Goal: Communication & Community: Share content

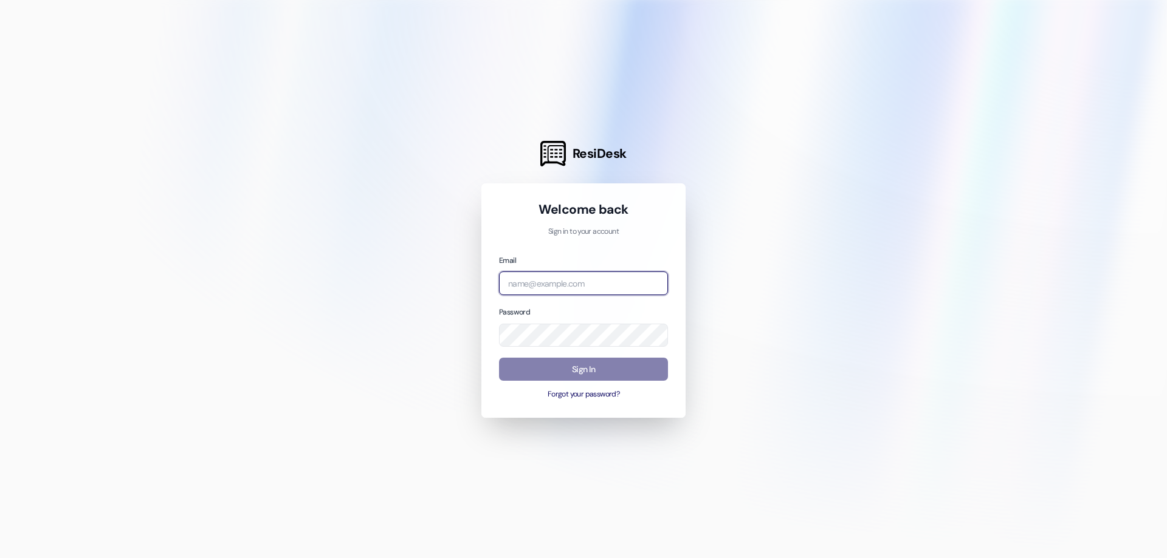
click at [578, 285] on input "email" at bounding box center [583, 284] width 169 height 24
type input "[EMAIL_ADDRESS][DOMAIN_NAME]"
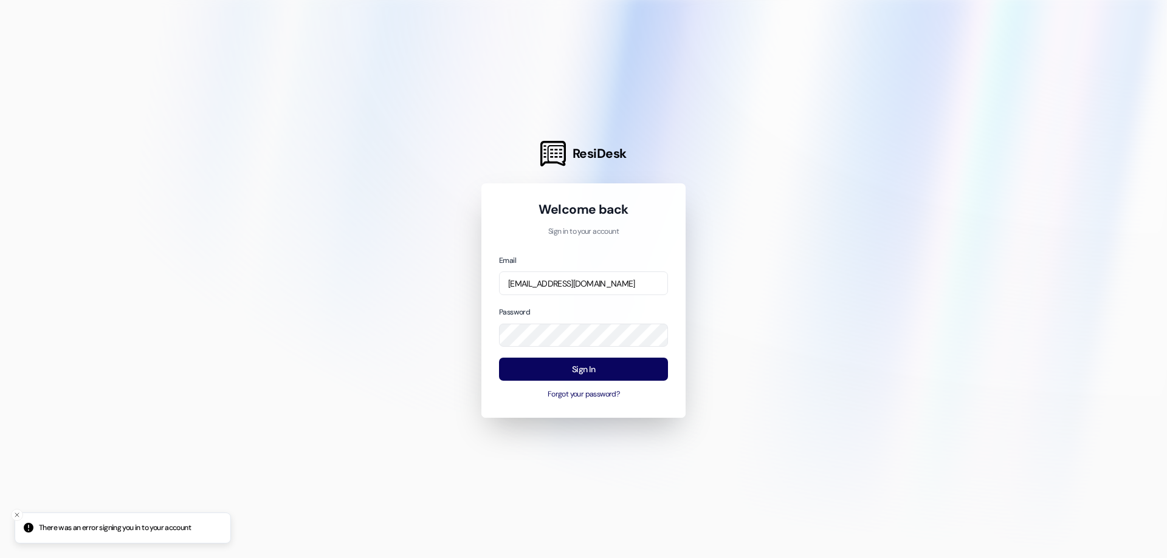
drag, startPoint x: 597, startPoint y: 355, endPoint x: 589, endPoint y: 350, distance: 10.1
click at [589, 350] on div "Email [EMAIL_ADDRESS][DOMAIN_NAME] Password Sign In Forgot your password?" at bounding box center [583, 327] width 169 height 146
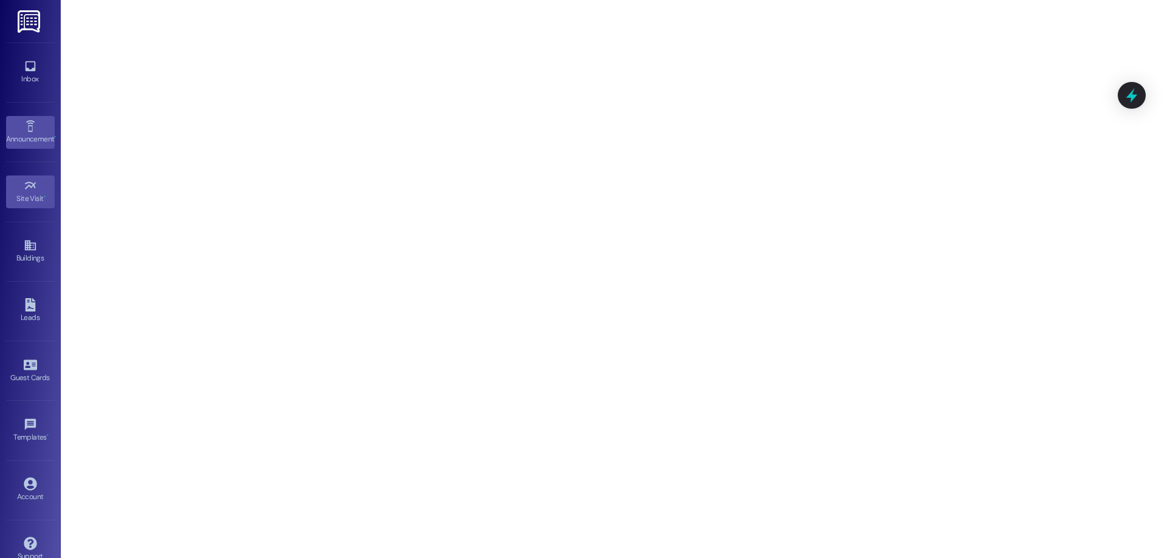
click at [29, 131] on icon at bounding box center [30, 126] width 9 height 12
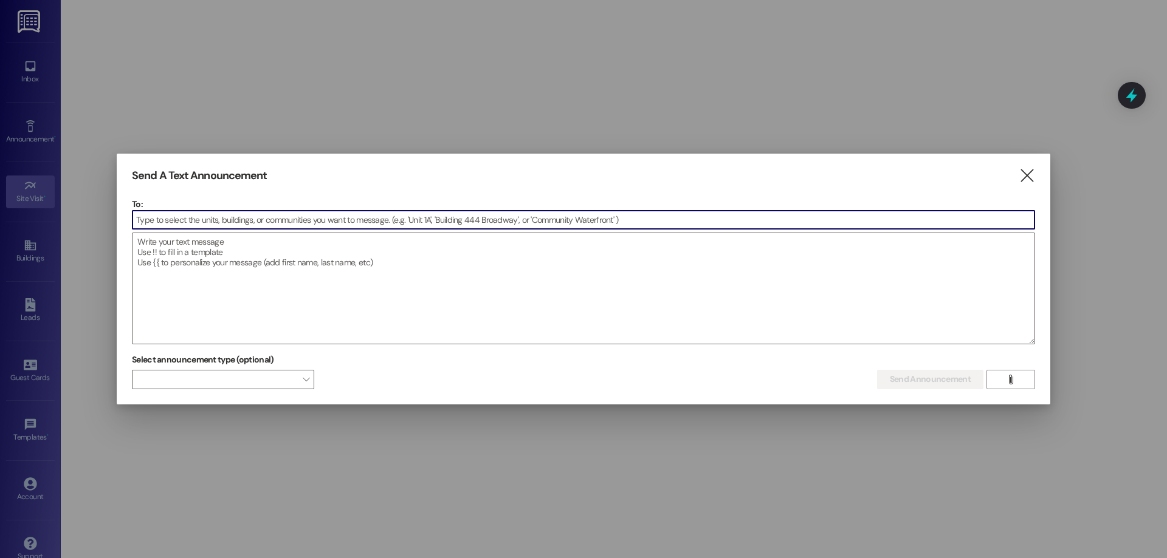
click at [185, 228] on input at bounding box center [583, 220] width 902 height 18
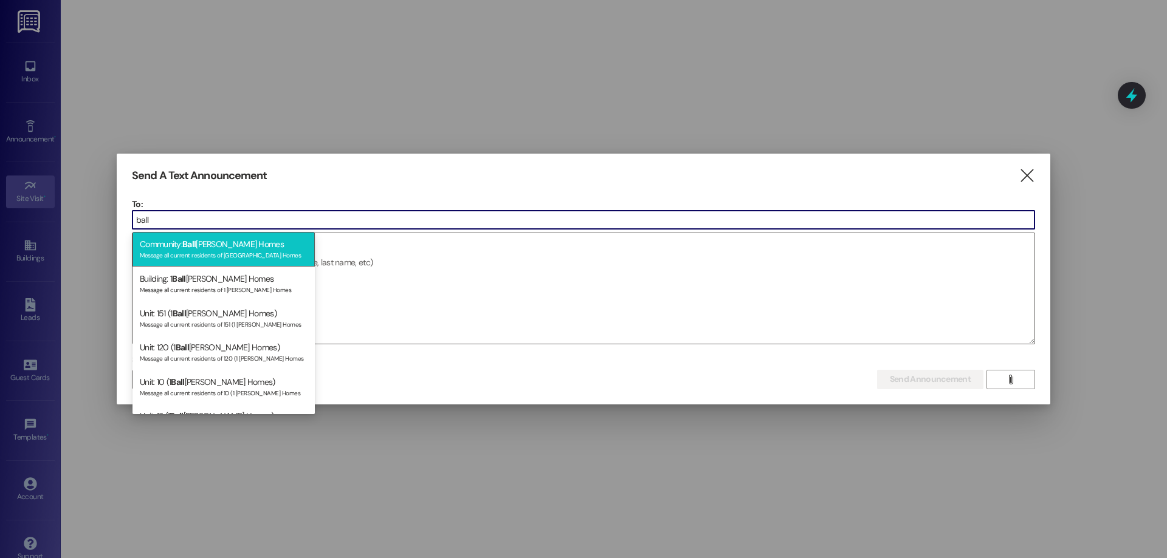
type input "ball"
click at [219, 243] on div "Community: [PERSON_NAME] Homes Message all current residents of [PERSON_NAME] H…" at bounding box center [223, 249] width 182 height 35
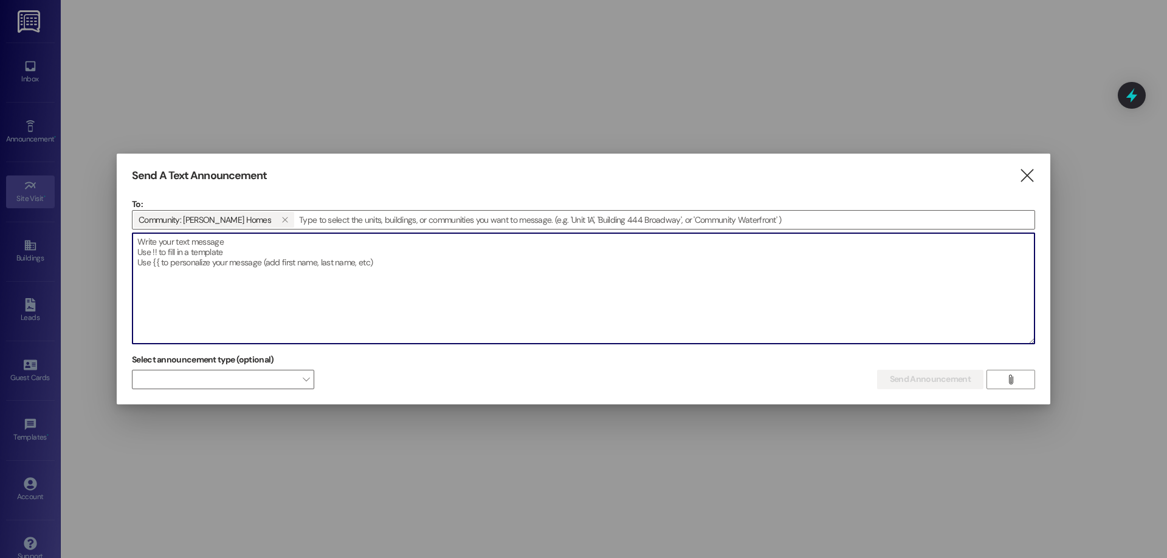
click at [224, 257] on textarea at bounding box center [583, 288] width 902 height 111
click at [281, 218] on icon "" at bounding box center [284, 220] width 7 height 10
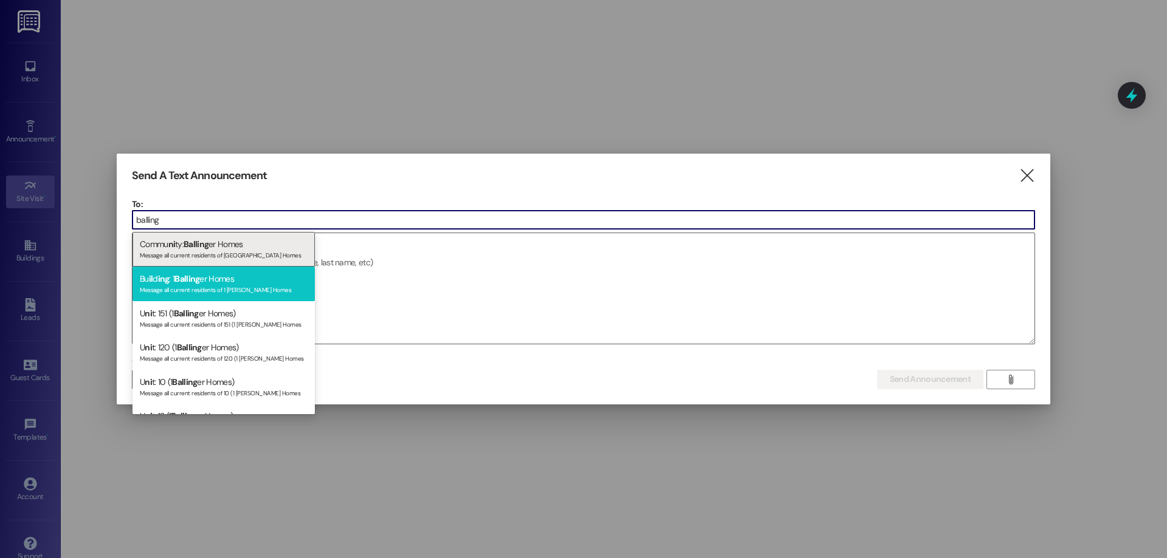
type input "balling"
click at [224, 282] on div "Bu il d ing : 1 [PERSON_NAME] Homes Message all current residents of 1 [PERSON_…" at bounding box center [223, 284] width 182 height 35
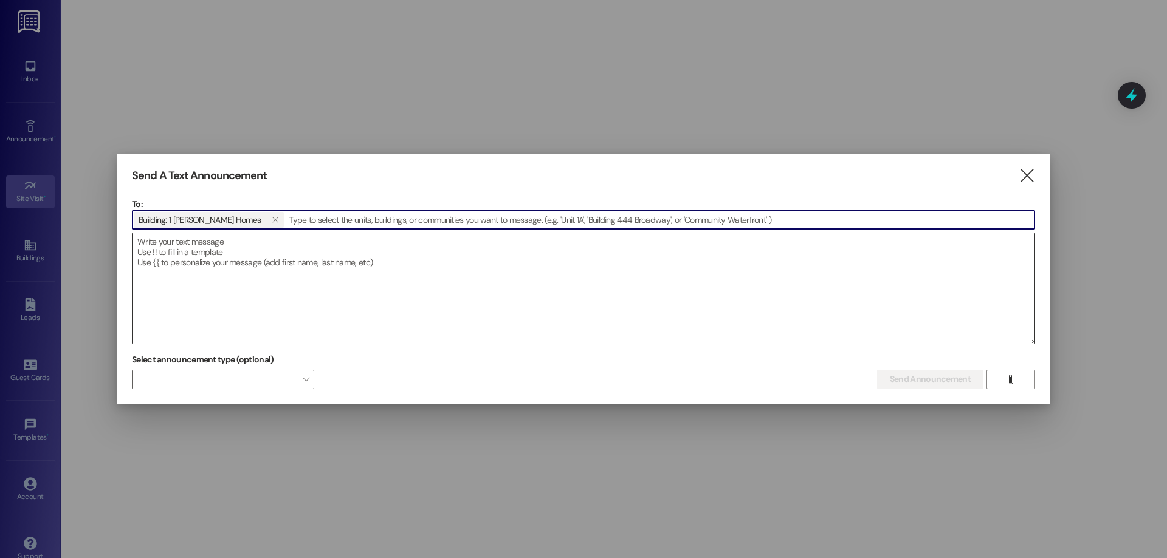
click at [241, 271] on textarea at bounding box center [583, 288] width 902 height 111
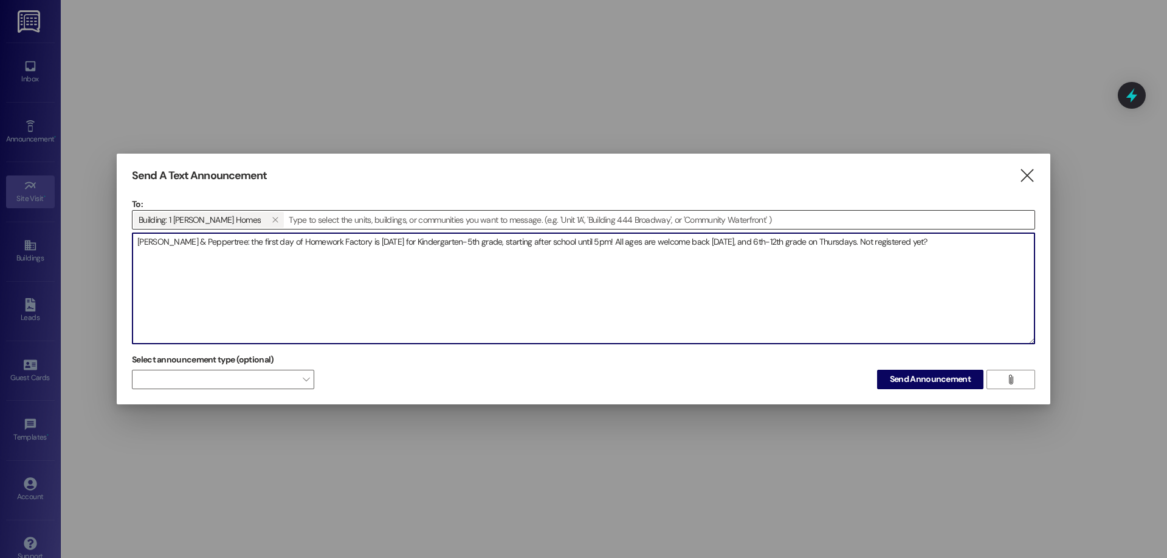
drag, startPoint x: 975, startPoint y: 242, endPoint x: 877, endPoint y: 242, distance: 97.8
click at [877, 242] on textarea "[PERSON_NAME] & Peppertree: the first day of Homework Factory is [DATE] for Kin…" at bounding box center [583, 288] width 902 height 111
click at [601, 244] on textarea "[PERSON_NAME] & Peppertree: the first day of Homework Factory is [DATE] for Kin…" at bounding box center [583, 288] width 902 height 111
drag, startPoint x: 994, startPoint y: 261, endPoint x: 949, endPoint y: 267, distance: 45.3
click at [949, 267] on textarea "[PERSON_NAME] & Peppertree: the first day of Homework Factory is [DATE] for Kin…" at bounding box center [583, 288] width 902 height 111
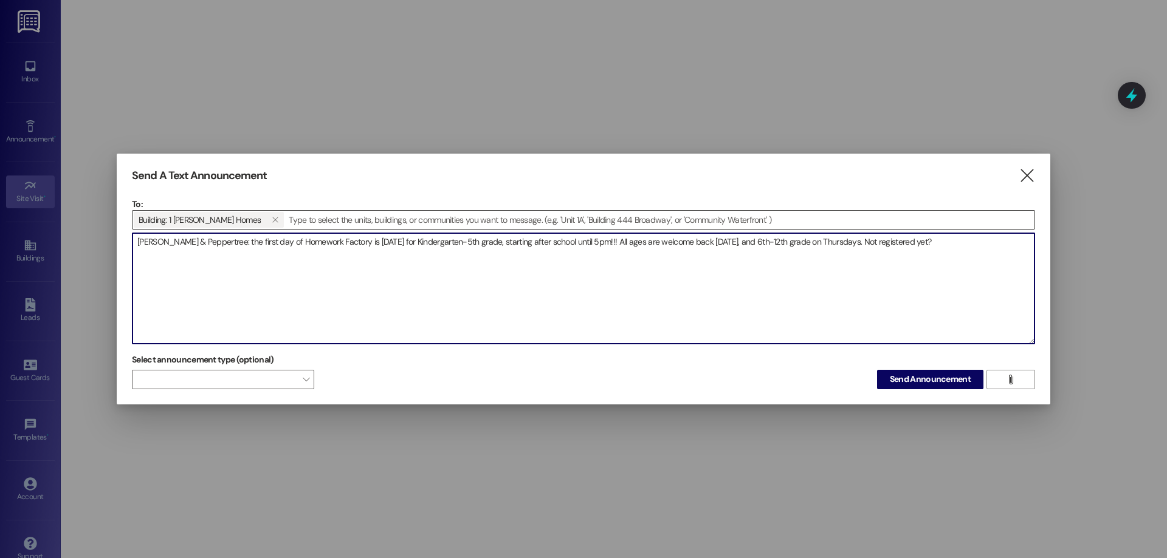
click at [765, 242] on textarea "[PERSON_NAME] & Peppertree: the first day of Homework Factory is [DATE] for Kin…" at bounding box center [583, 288] width 902 height 111
click at [763, 242] on textarea "[PERSON_NAME] & Peppertree: the first day of Homework Factory is [DATE] for Kin…" at bounding box center [583, 288] width 902 height 111
click at [997, 247] on textarea "[PERSON_NAME] & Peppertree: the first day of Homework Factory is [DATE] for Kin…" at bounding box center [583, 288] width 902 height 111
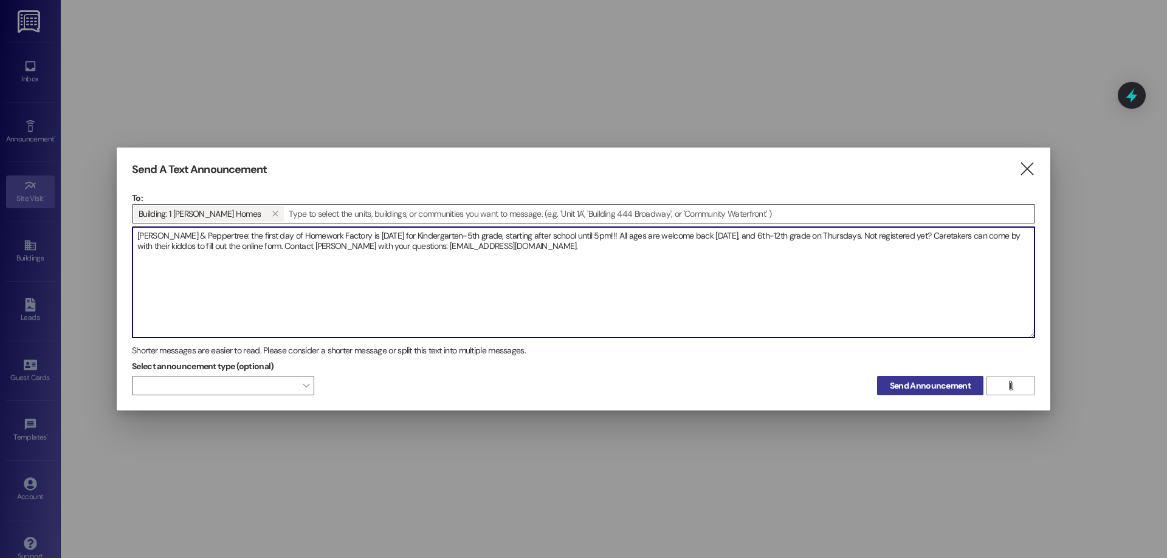
type textarea "[PERSON_NAME] & Peppertree: the first day of Homework Factory is [DATE] for Kin…"
click at [909, 387] on span "Send Announcement" at bounding box center [930, 386] width 81 height 13
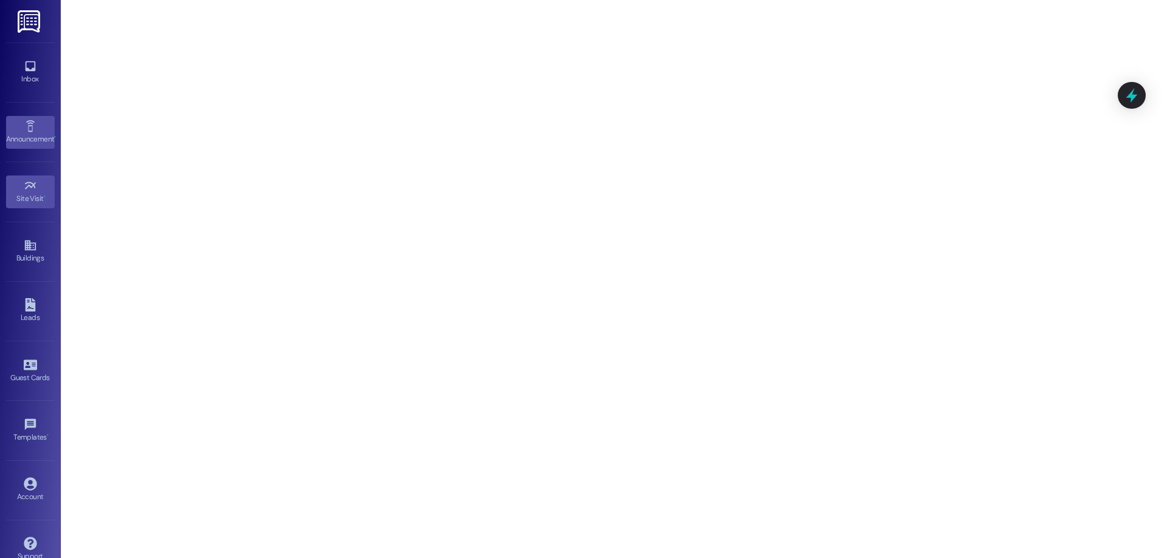
click at [32, 143] on div "Announcement •" at bounding box center [30, 139] width 61 height 12
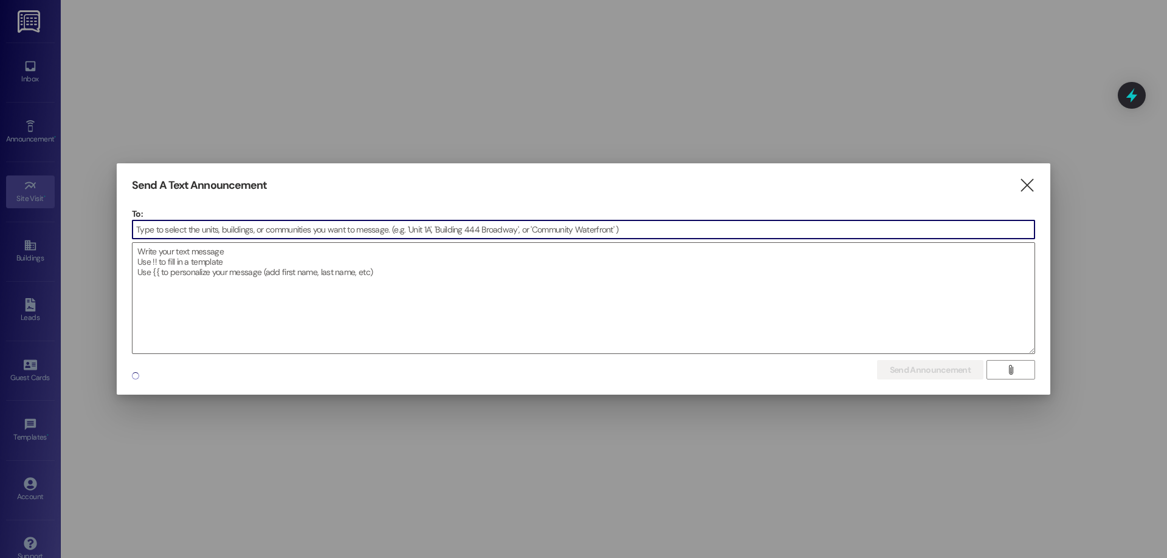
click at [38, 247] on div at bounding box center [583, 279] width 1167 height 558
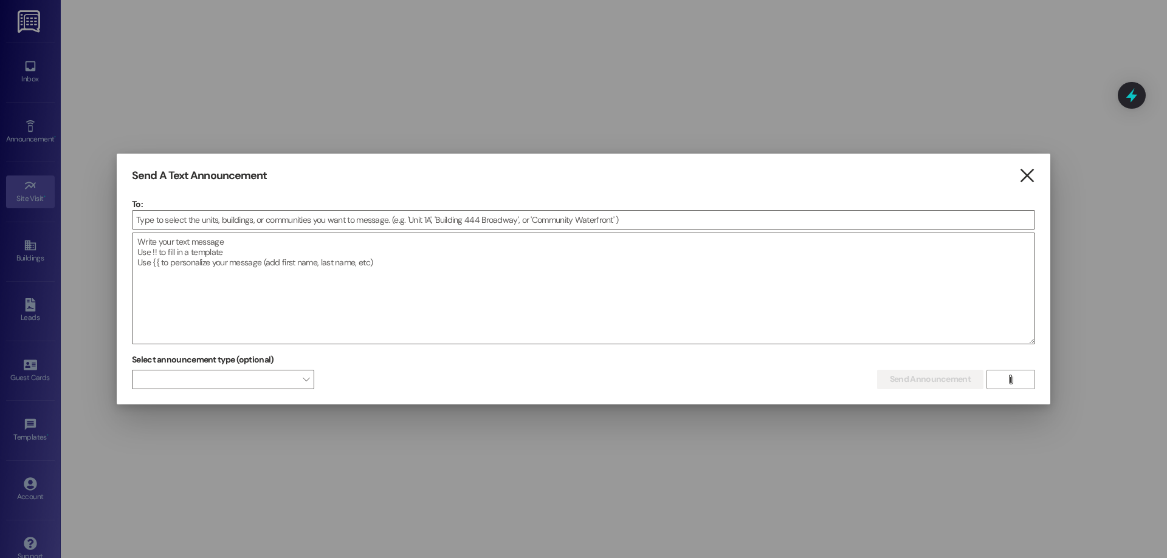
click at [1029, 171] on icon "" at bounding box center [1026, 176] width 16 height 13
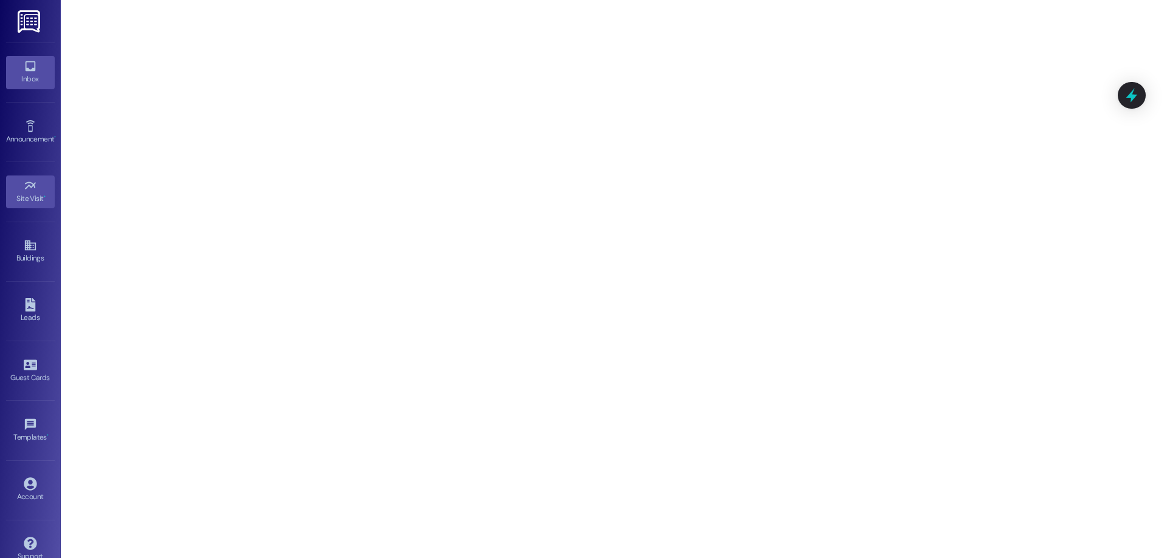
click at [23, 70] on link "Inbox" at bounding box center [30, 72] width 49 height 33
